Goal: Task Accomplishment & Management: Manage account settings

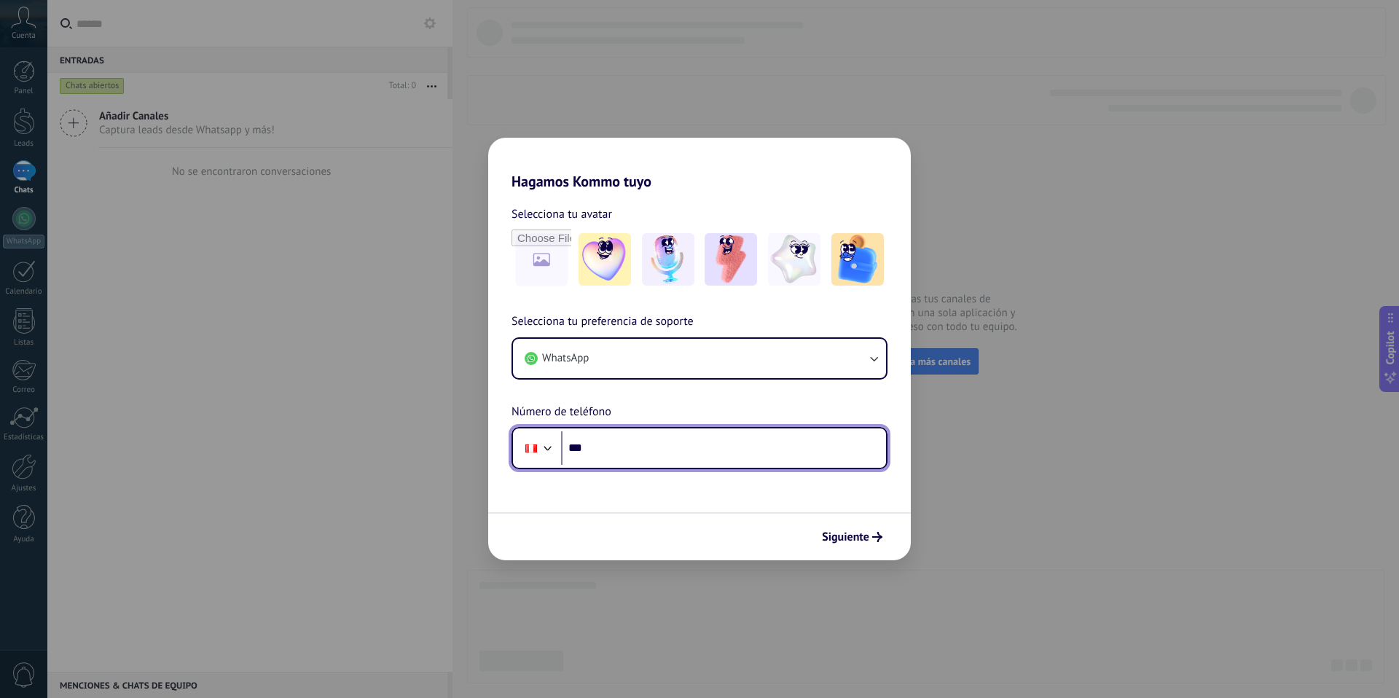
click at [786, 457] on input "***" at bounding box center [723, 448] width 325 height 34
type input "**********"
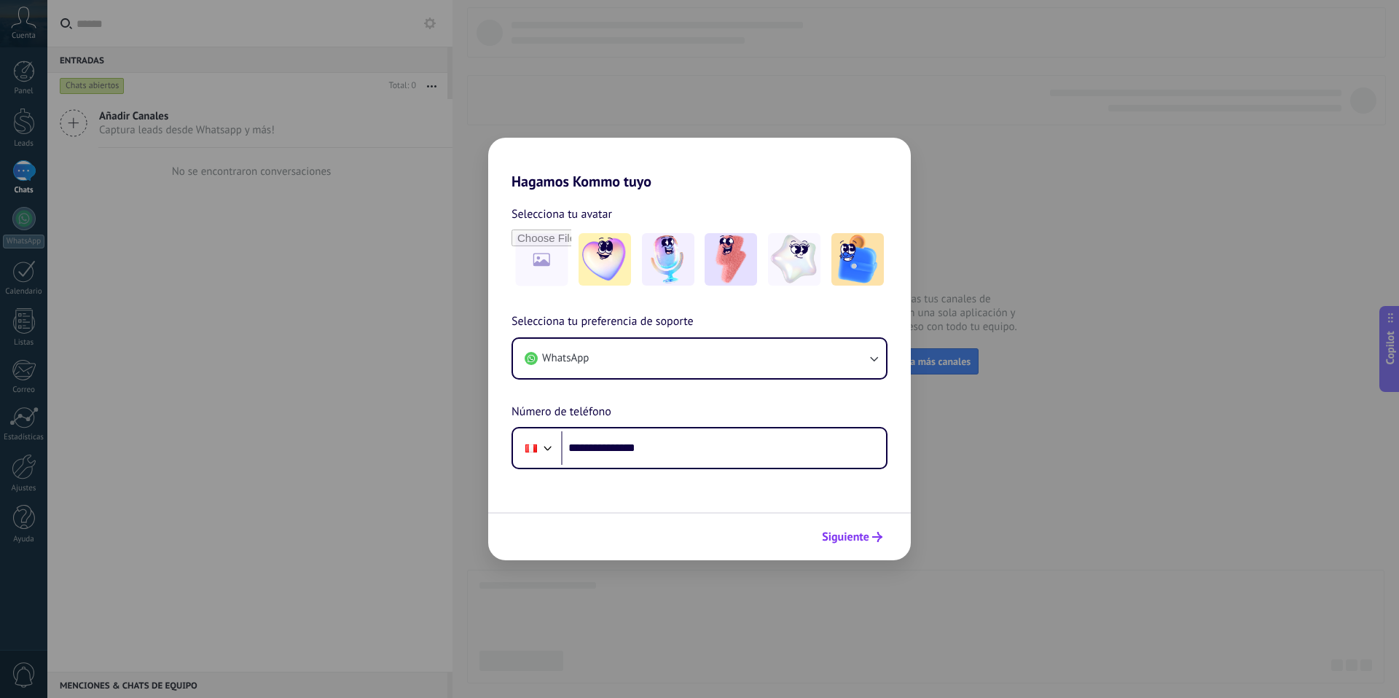
click at [856, 532] on span "Siguiente" at bounding box center [845, 537] width 47 height 10
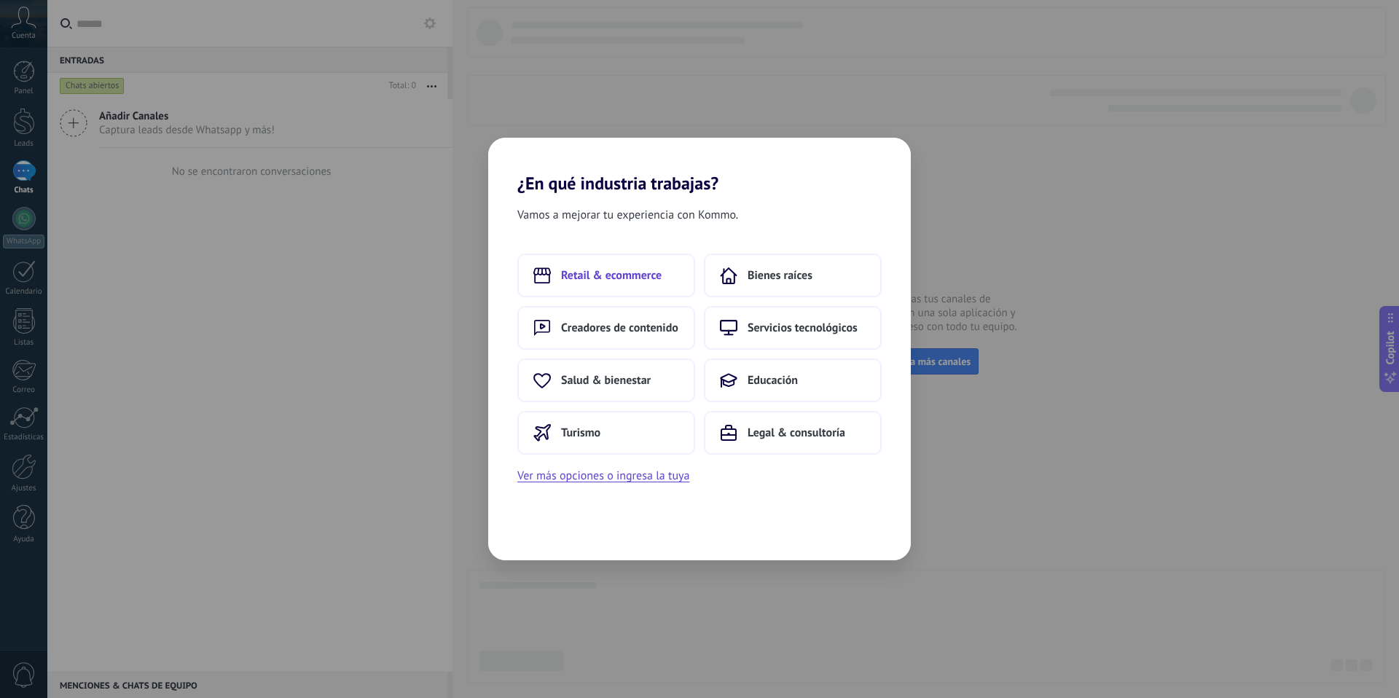
click at [657, 289] on button "Retail & ecommerce" at bounding box center [606, 276] width 178 height 44
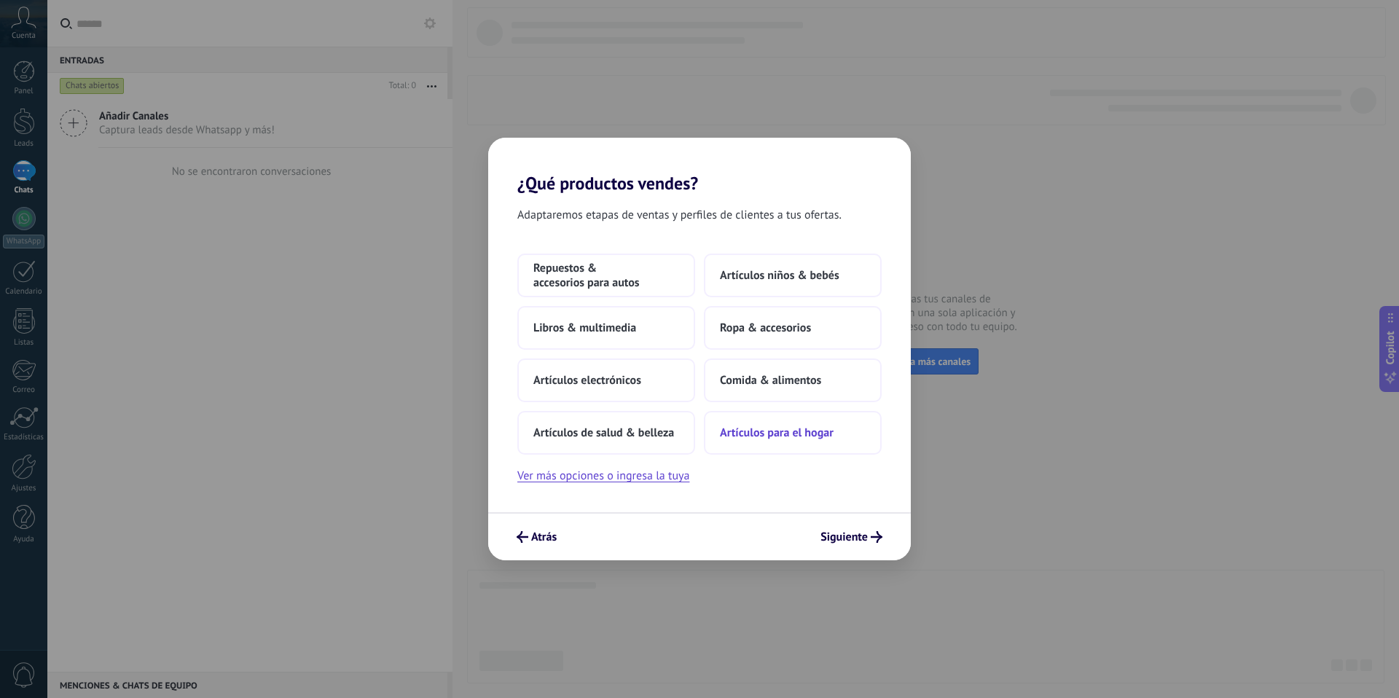
click at [787, 440] on button "Artículos para el hogar" at bounding box center [793, 433] width 178 height 44
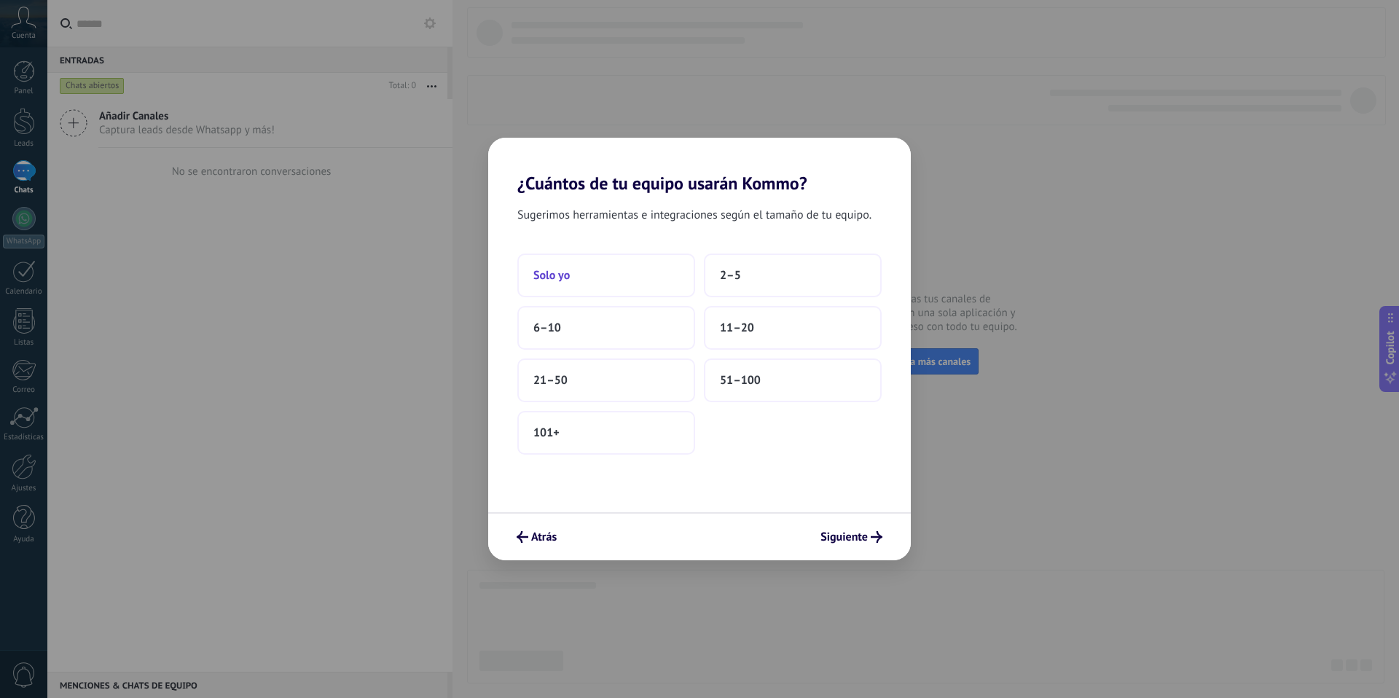
click at [658, 290] on button "Solo yo" at bounding box center [606, 276] width 178 height 44
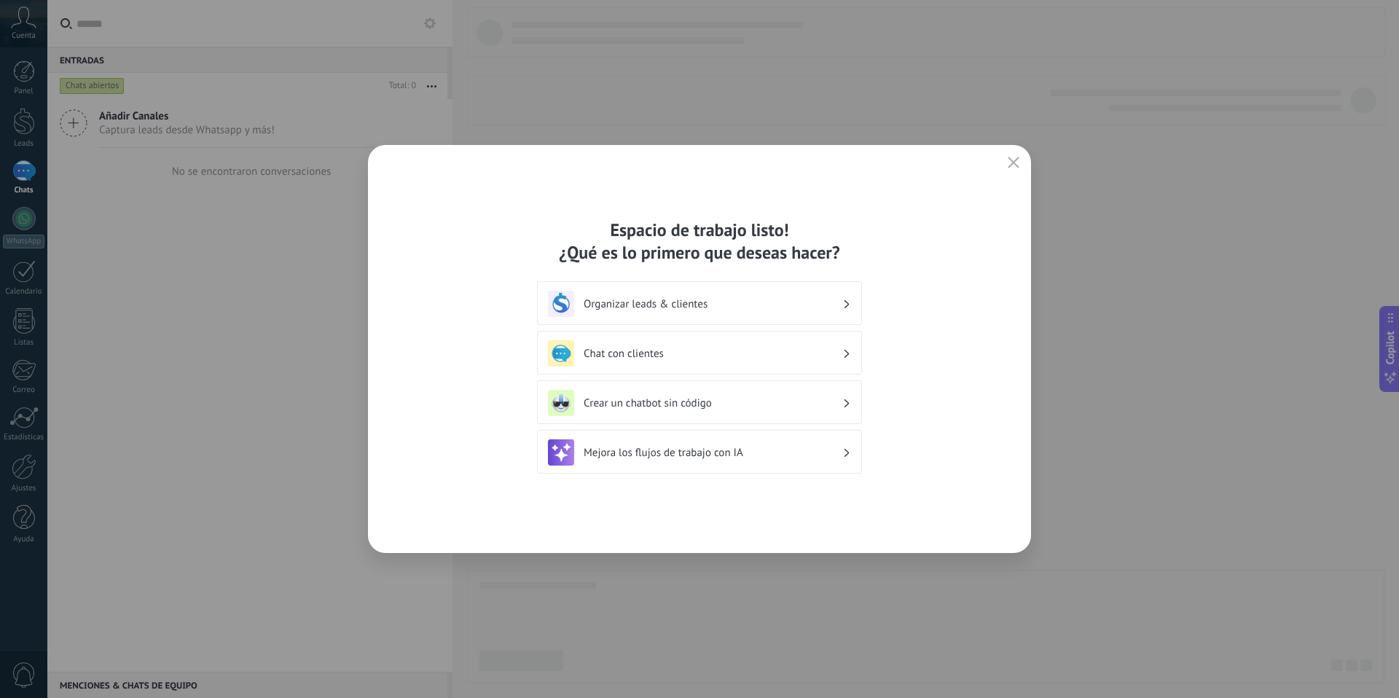
click at [827, 402] on h3 "Crear un chatbot sin código" at bounding box center [713, 403] width 259 height 14
click at [842, 400] on h3 "Crear un chatbot sin código" at bounding box center [713, 403] width 259 height 14
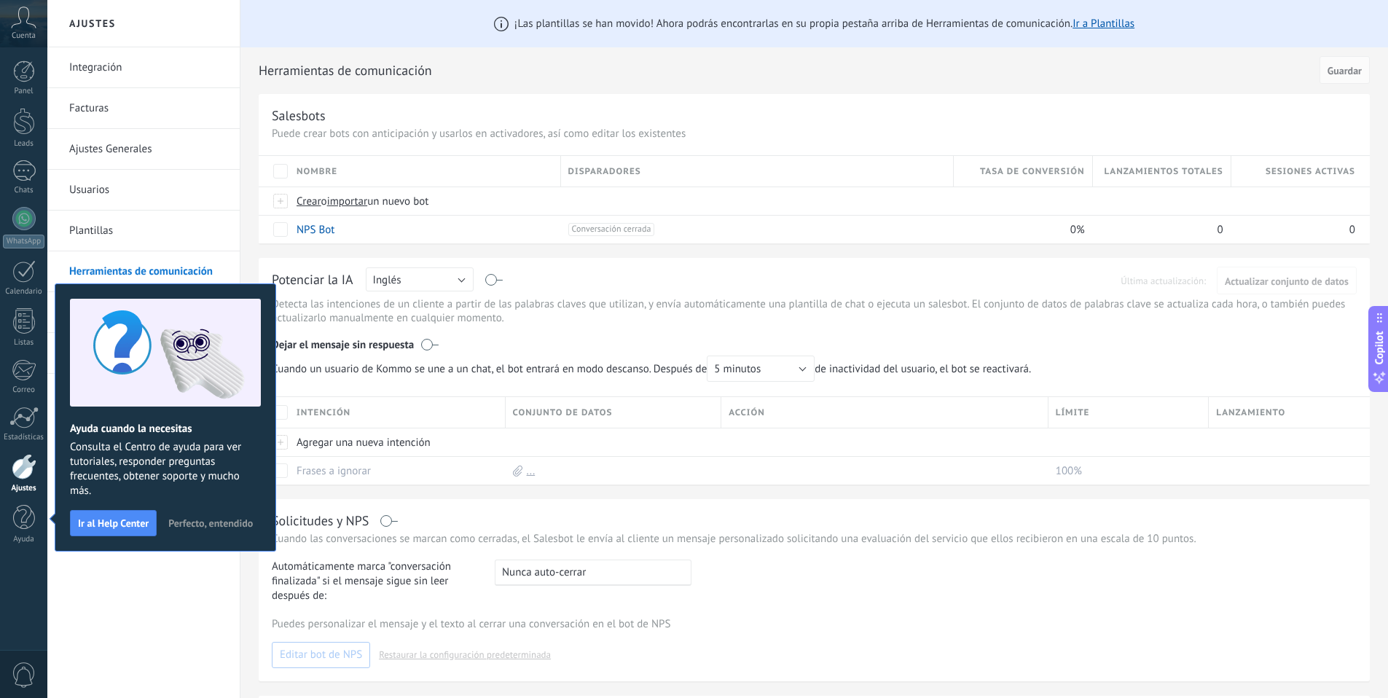
click at [229, 527] on span "Perfecto, entendido" at bounding box center [210, 523] width 85 height 10
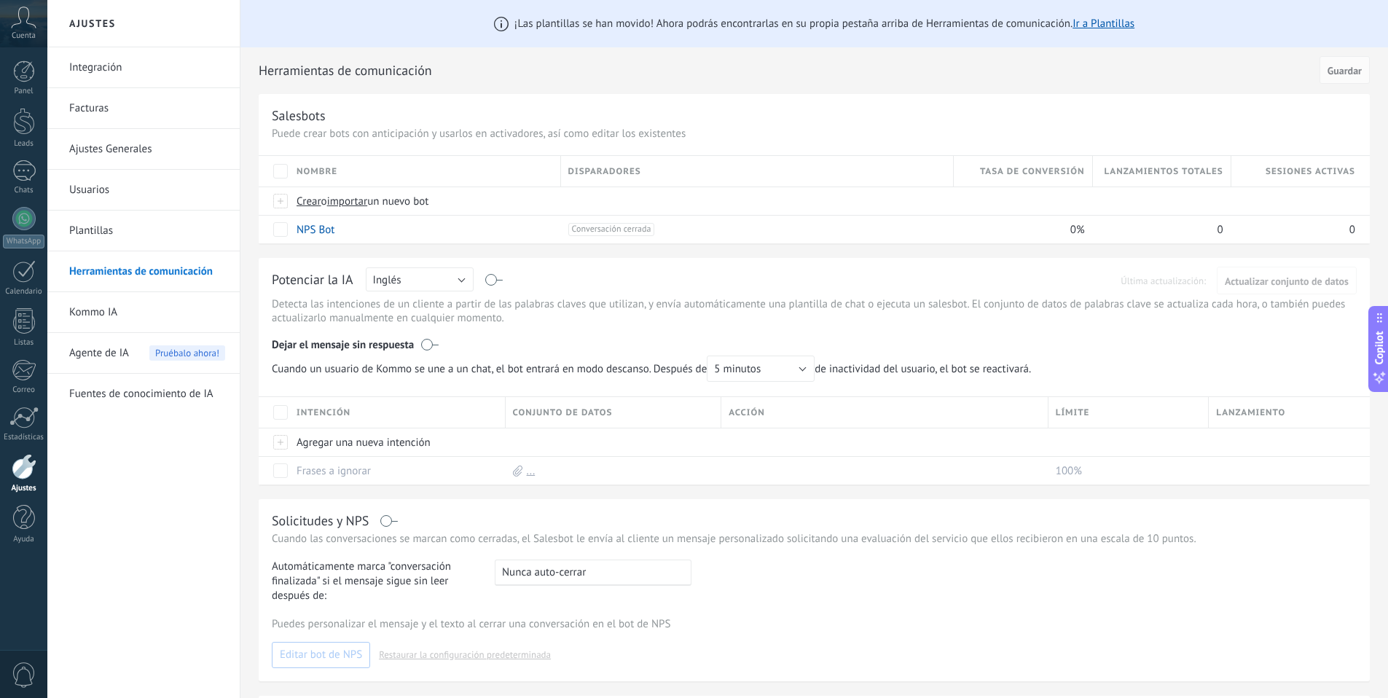
click at [26, 27] on icon at bounding box center [24, 18] width 26 height 22
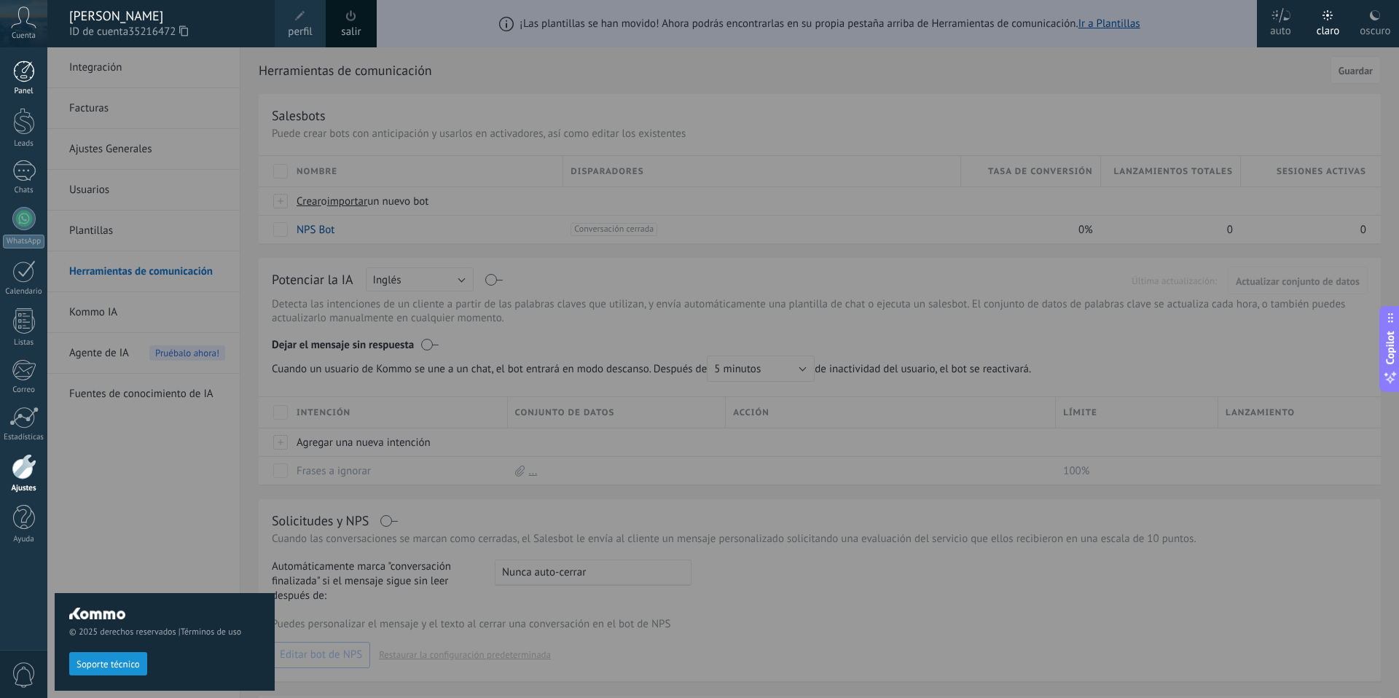
click at [26, 66] on div at bounding box center [24, 71] width 22 height 22
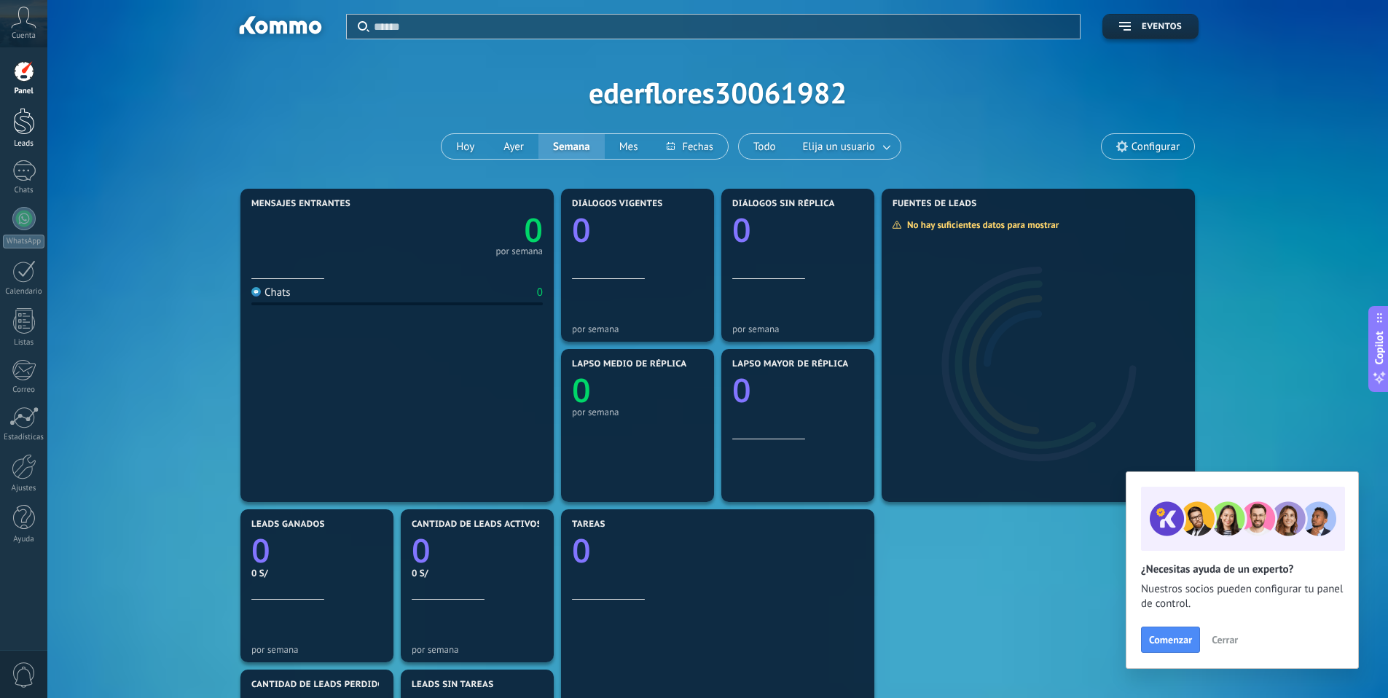
click at [32, 115] on div at bounding box center [24, 121] width 22 height 27
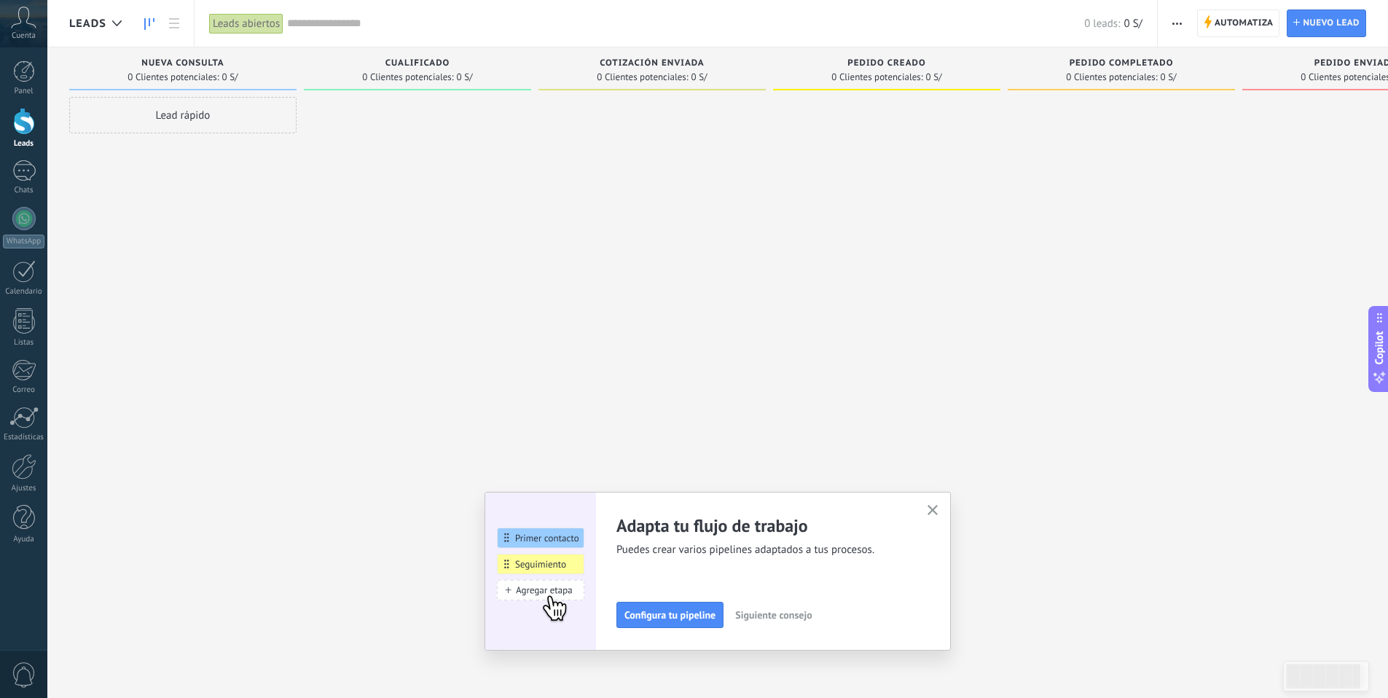
click at [939, 510] on icon "button" at bounding box center [933, 510] width 11 height 11
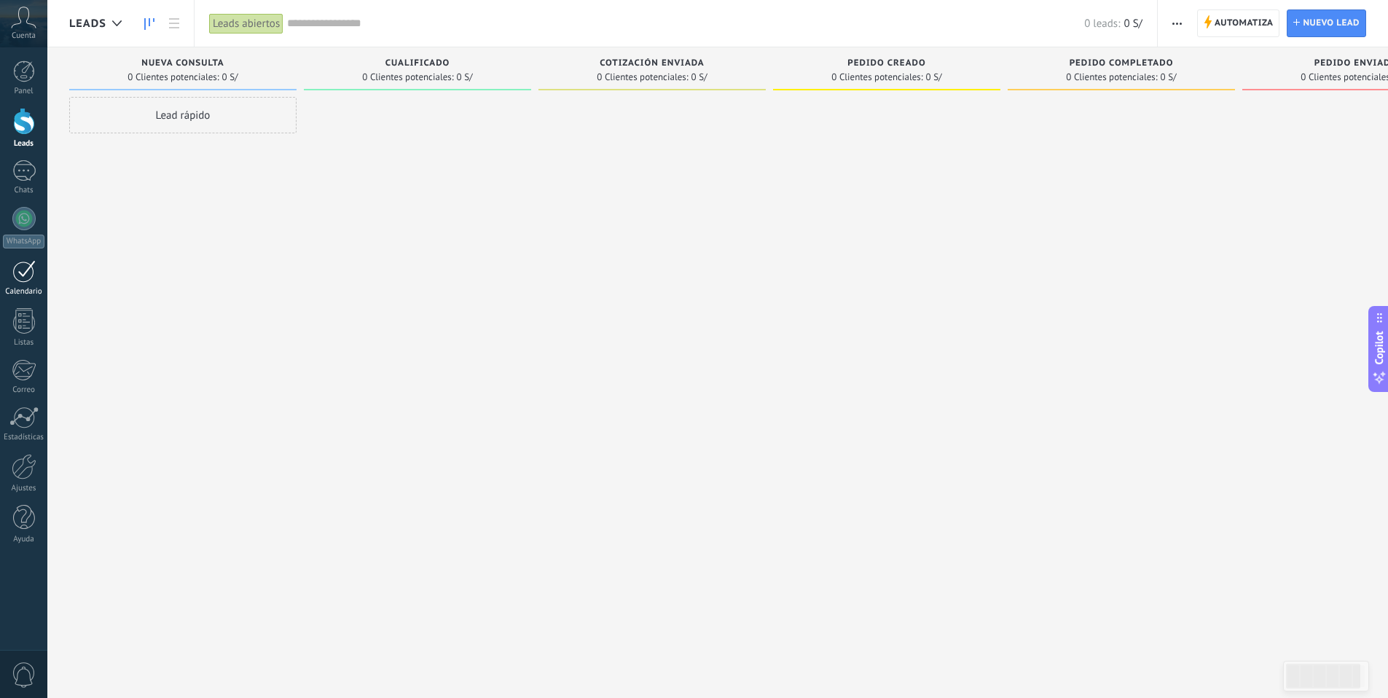
click at [31, 262] on div at bounding box center [23, 271] width 23 height 23
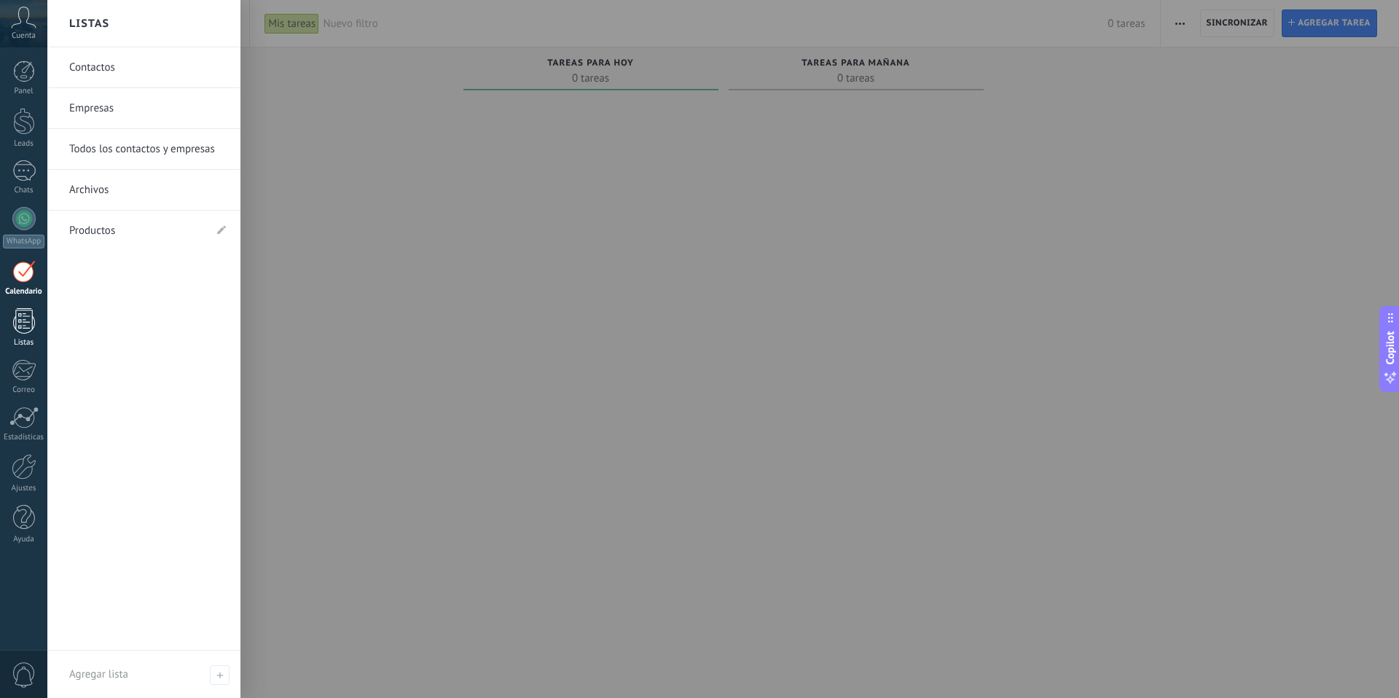
click at [23, 324] on div at bounding box center [24, 321] width 22 height 26
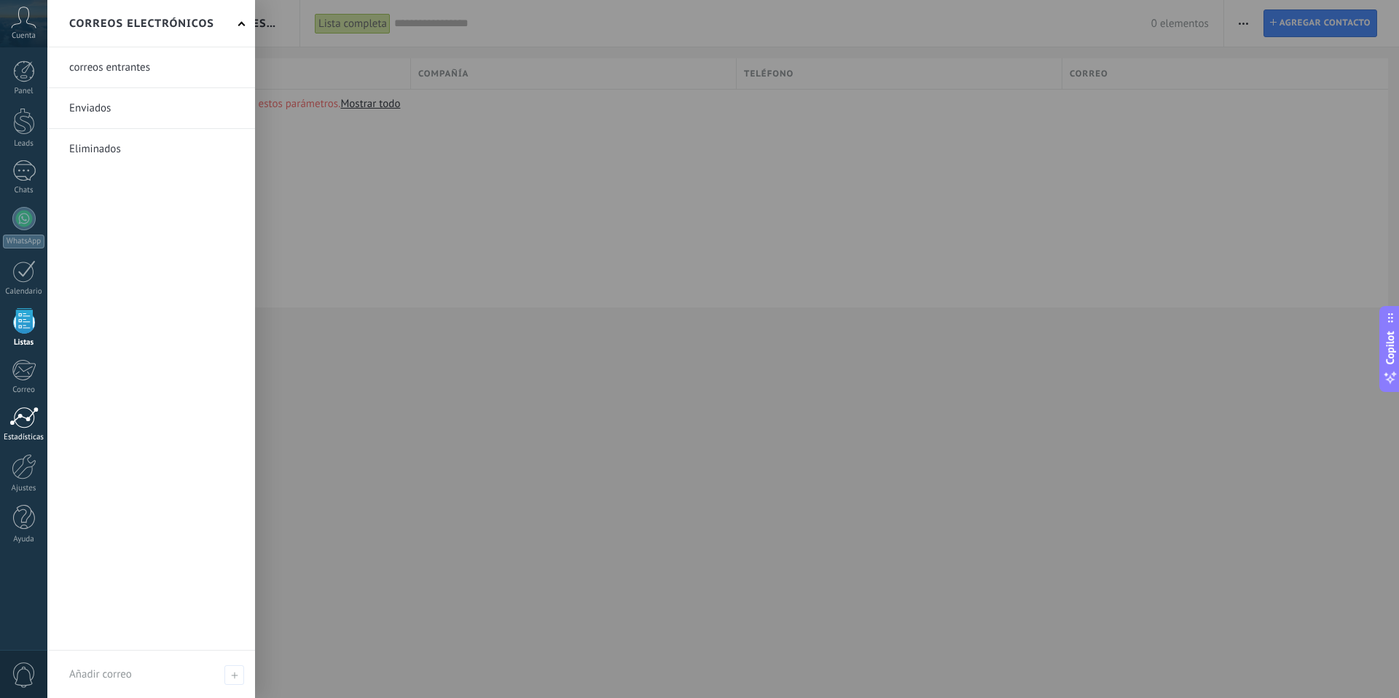
drag, startPoint x: 23, startPoint y: 372, endPoint x: 28, endPoint y: 419, distance: 46.9
click at [23, 372] on div at bounding box center [24, 370] width 24 height 22
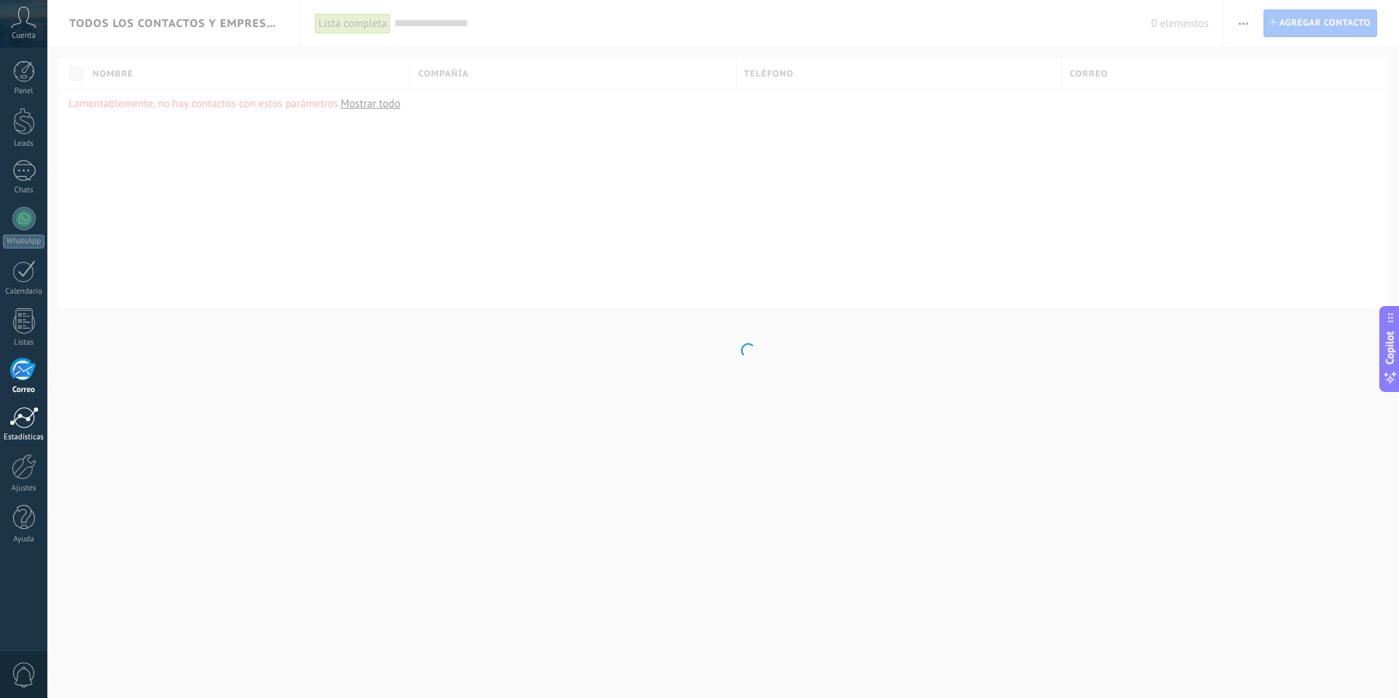
click at [28, 421] on div at bounding box center [23, 418] width 29 height 22
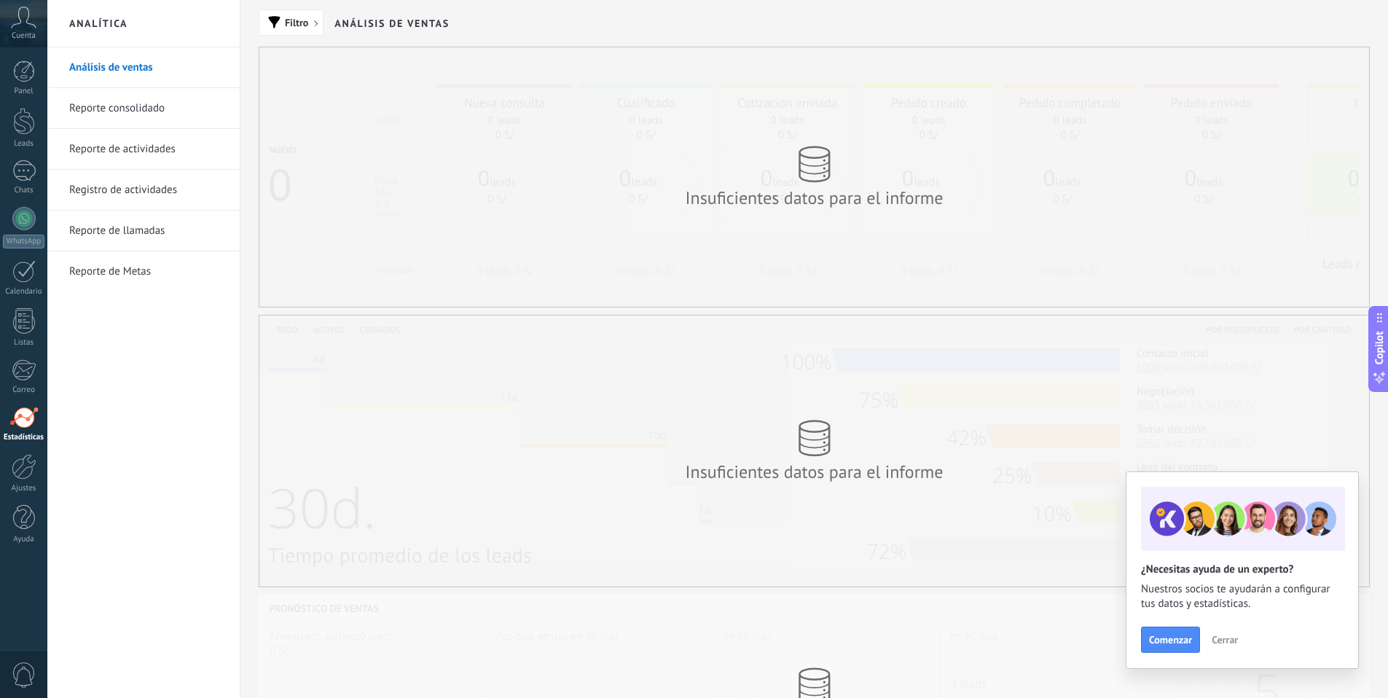
drag, startPoint x: 33, startPoint y: 468, endPoint x: 27, endPoint y: 503, distance: 35.5
click at [33, 468] on div at bounding box center [24, 467] width 25 height 26
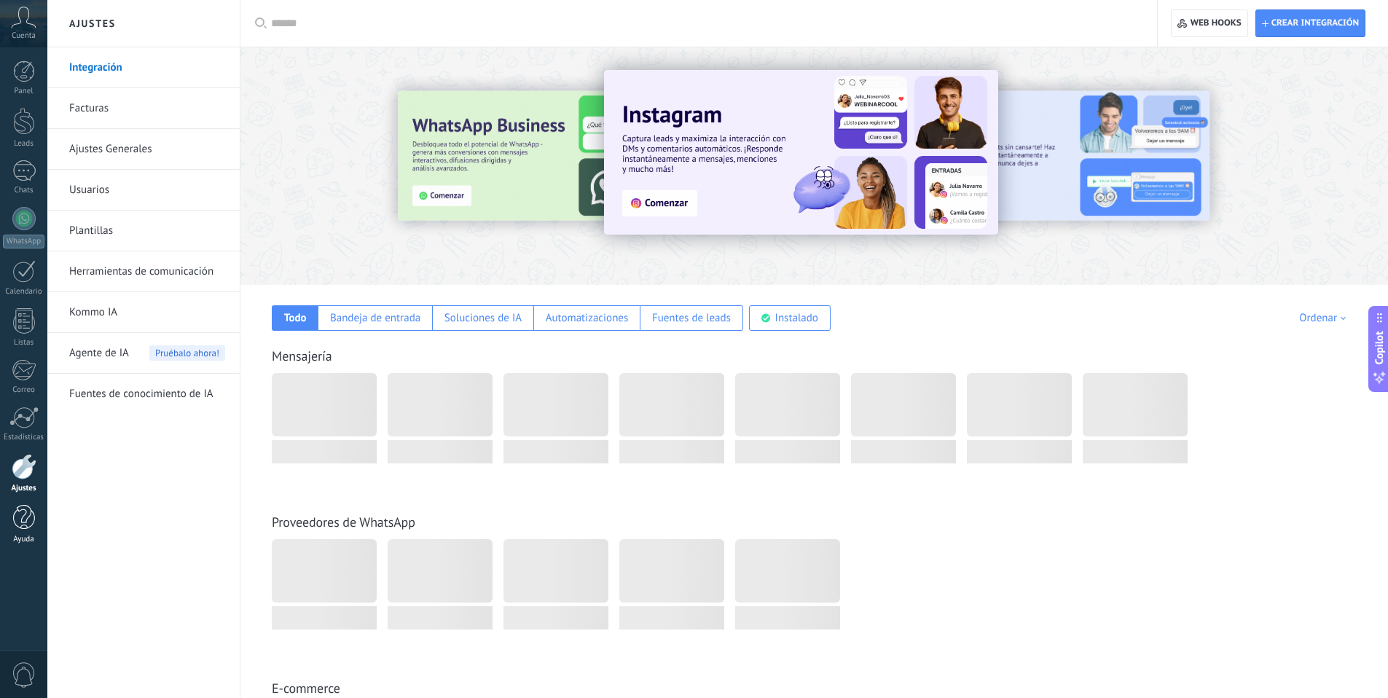
click at [26, 515] on div at bounding box center [24, 518] width 22 height 26
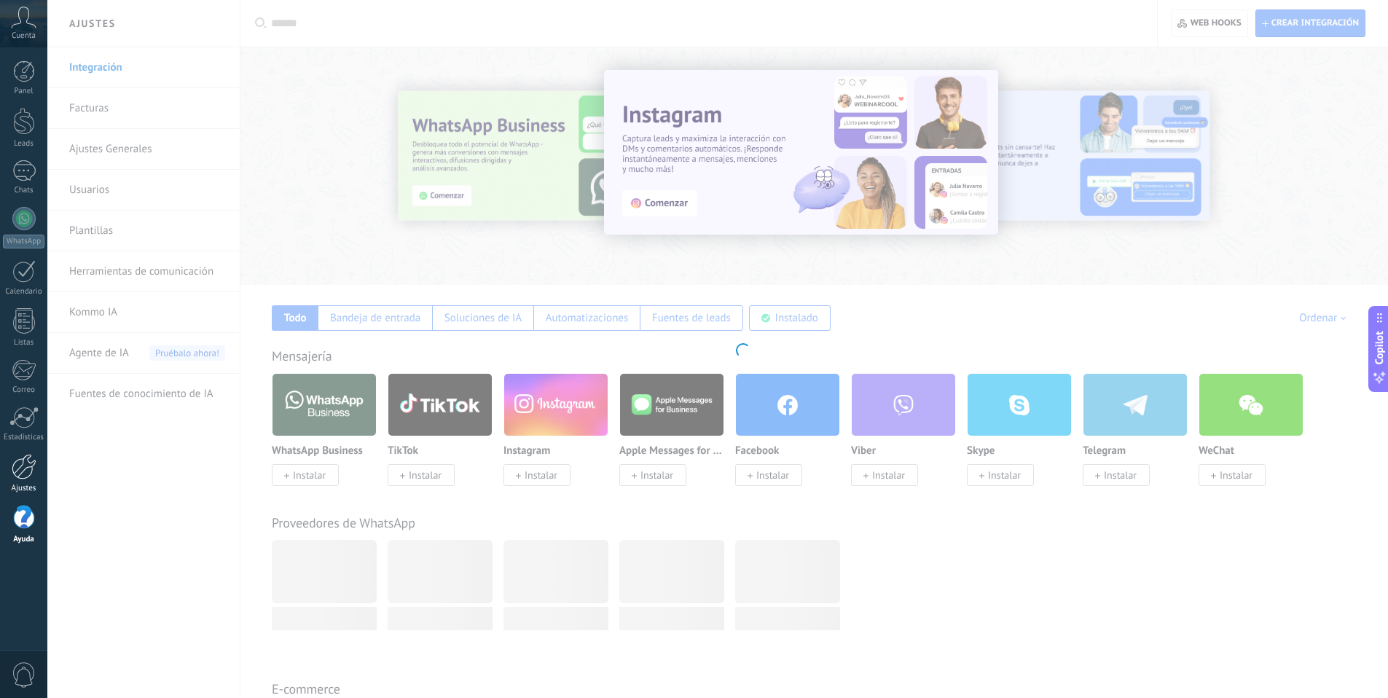
click at [20, 474] on div at bounding box center [24, 467] width 25 height 26
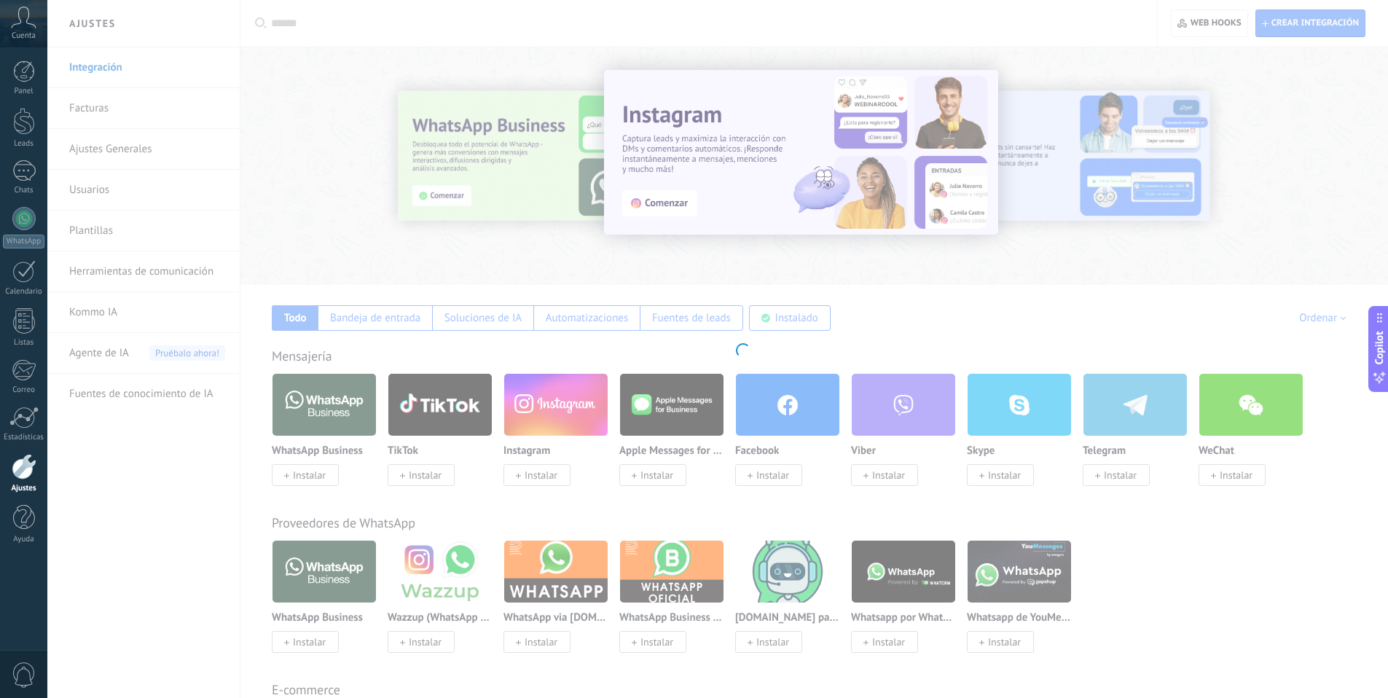
click at [36, 26] on icon at bounding box center [24, 18] width 26 height 22
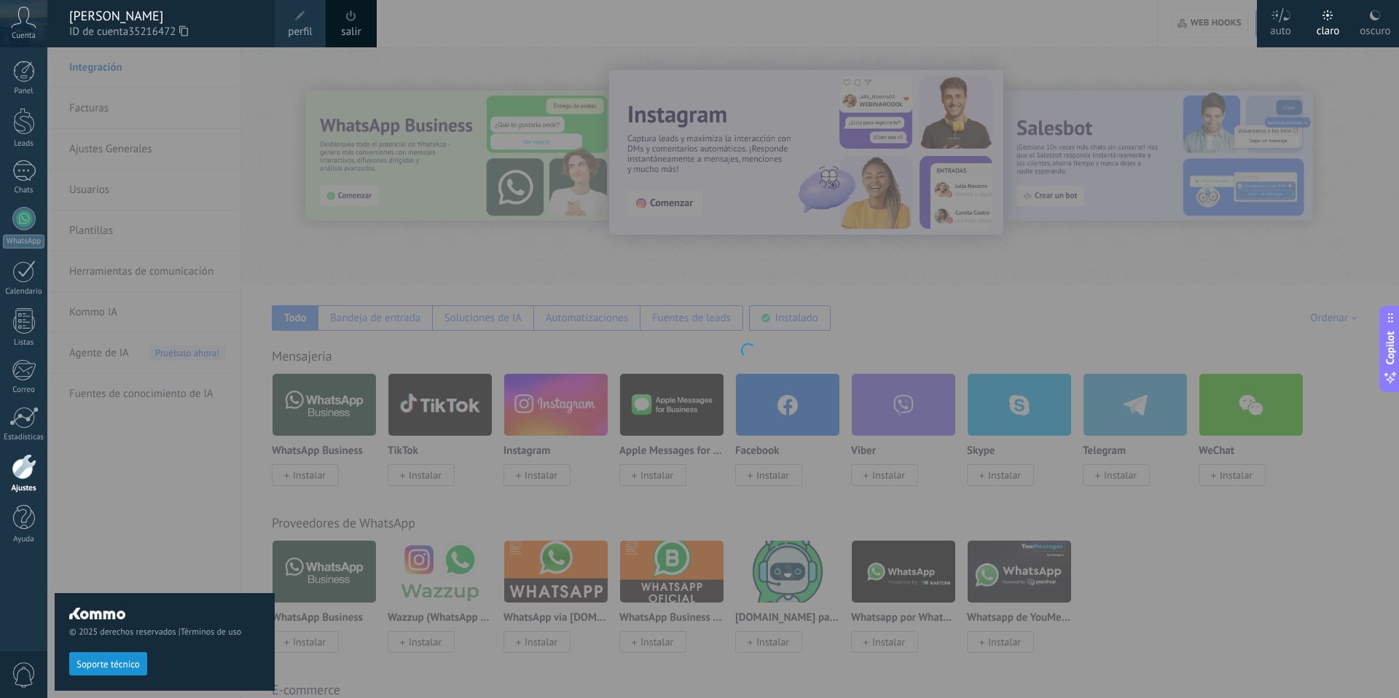
click at [31, 26] on icon at bounding box center [24, 18] width 26 height 22
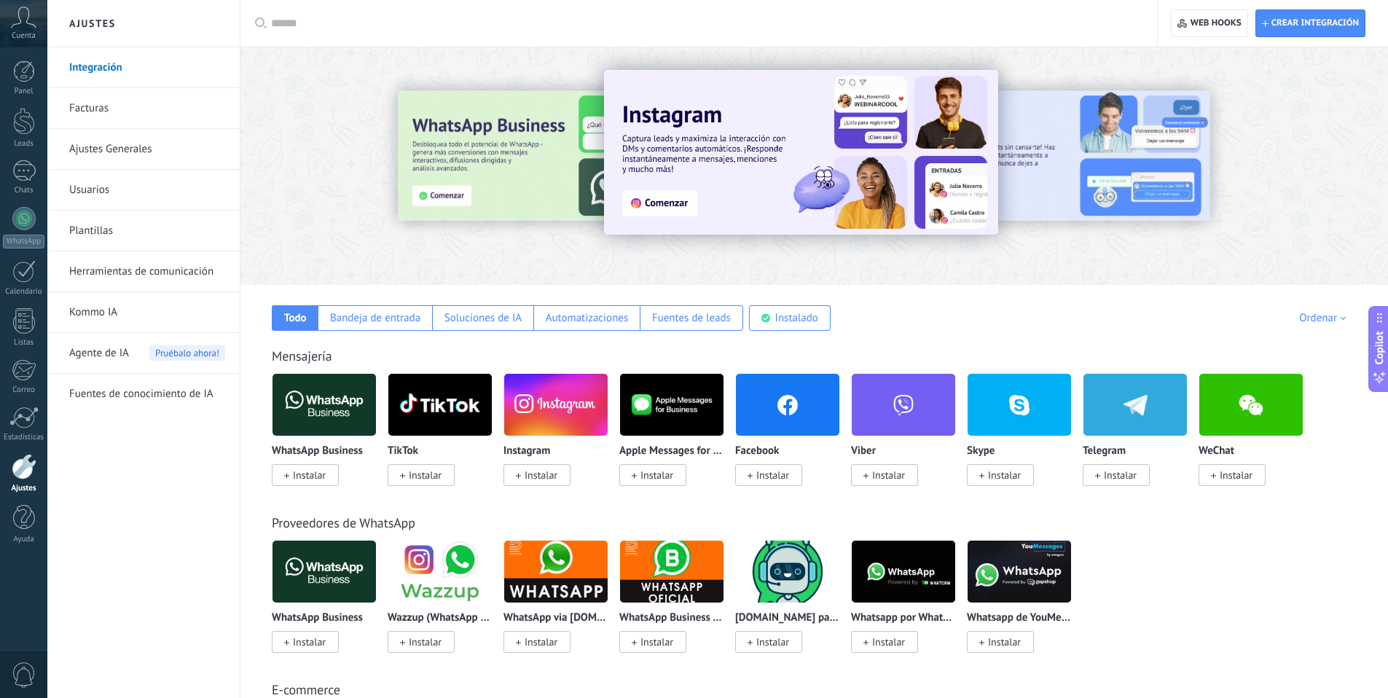
click at [30, 22] on icon at bounding box center [24, 18] width 26 height 22
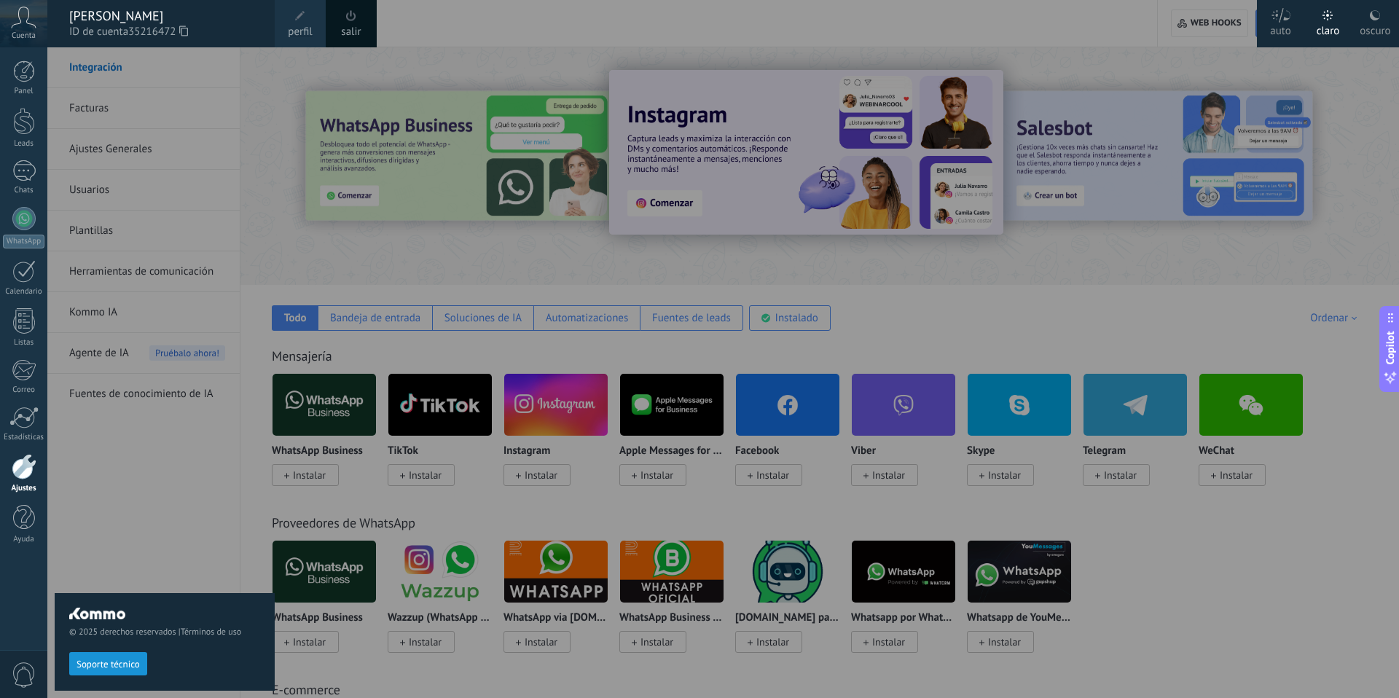
click at [1271, 574] on div at bounding box center [746, 349] width 1399 height 698
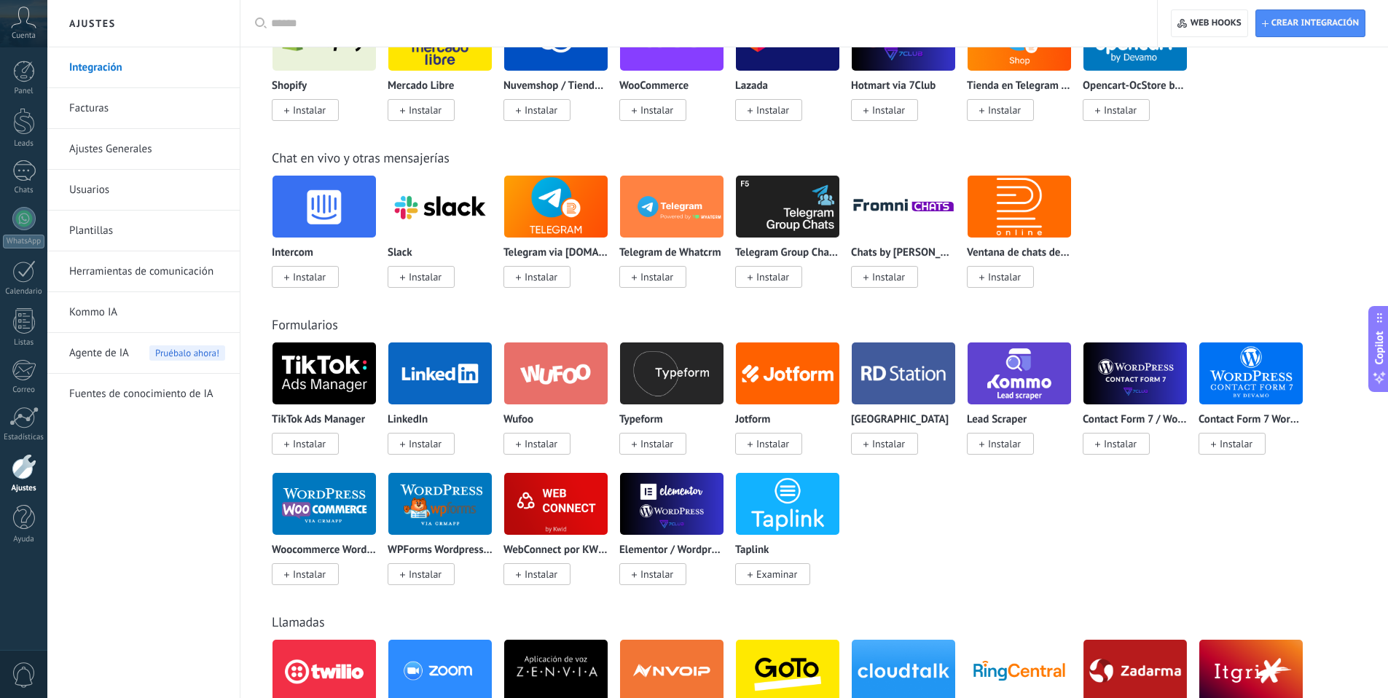
scroll to position [702, 0]
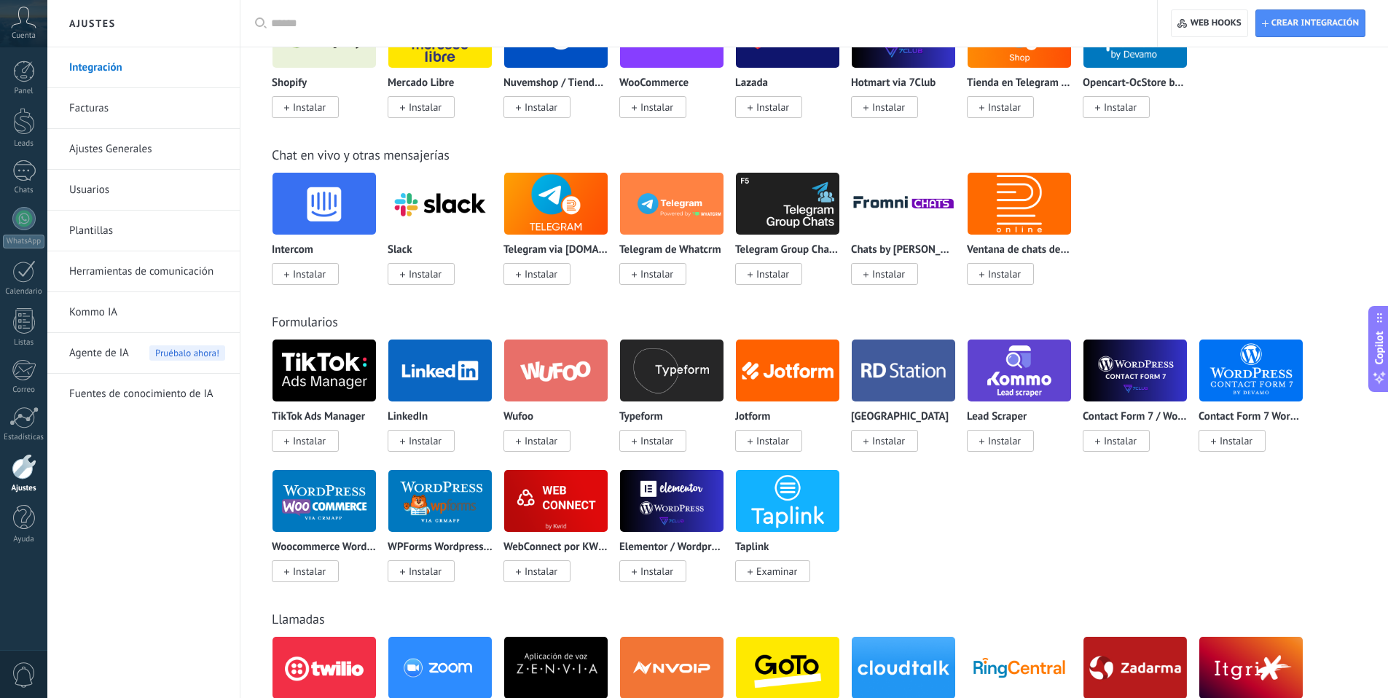
click at [98, 120] on link "Facturas" at bounding box center [147, 108] width 156 height 41
